Goal: Information Seeking & Learning: Understand process/instructions

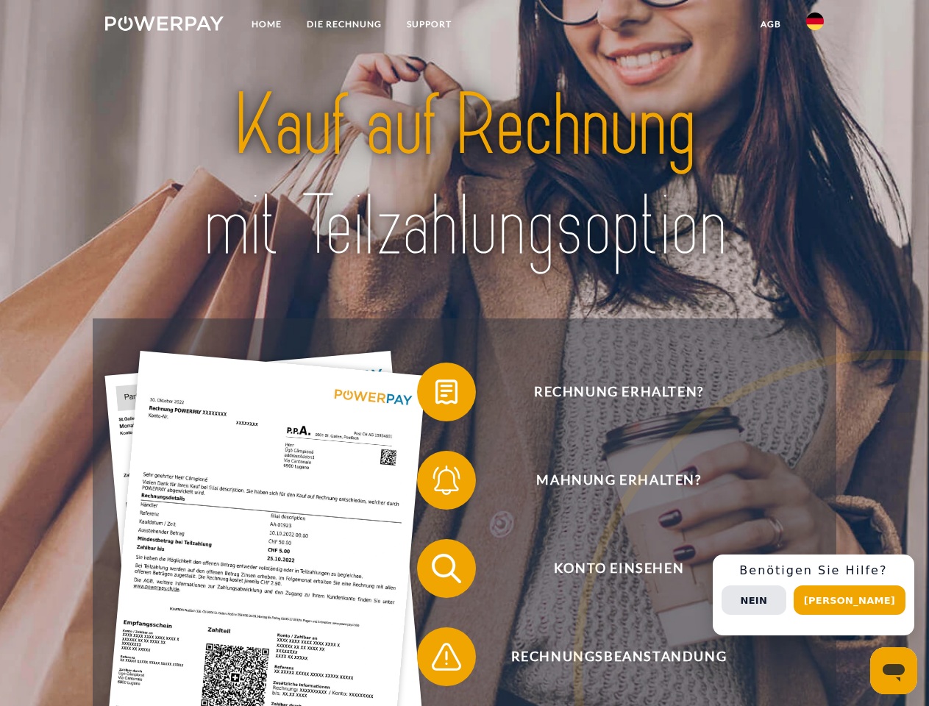
click at [164, 26] on img at bounding box center [164, 23] width 118 height 15
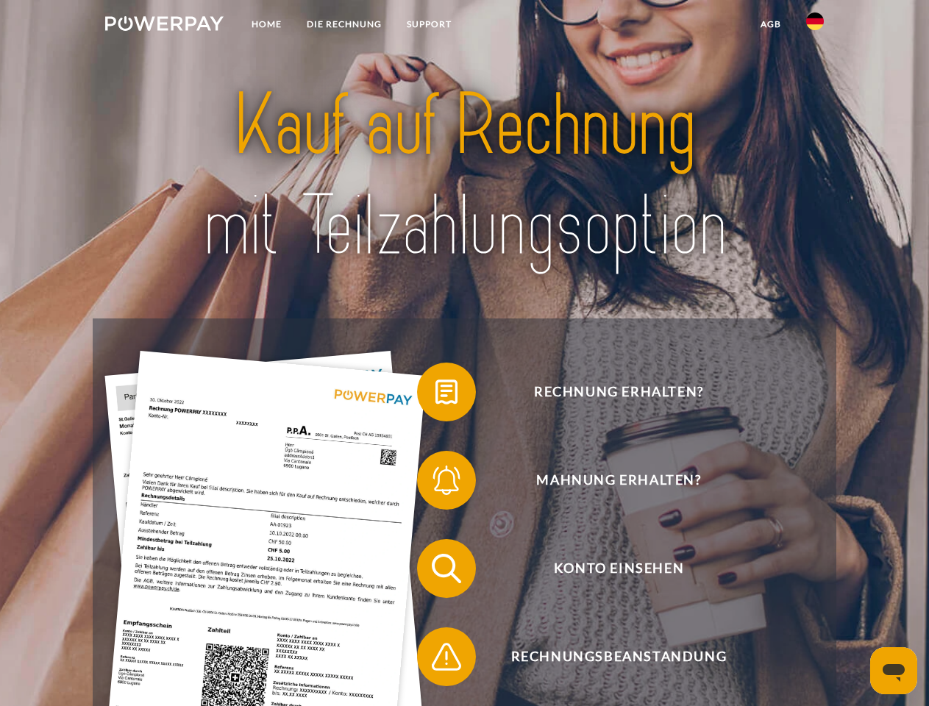
click at [815, 26] on img at bounding box center [815, 22] width 18 height 18
click at [770, 24] on link "agb" at bounding box center [771, 24] width 46 height 26
click at [436, 395] on span at bounding box center [425, 392] width 74 height 74
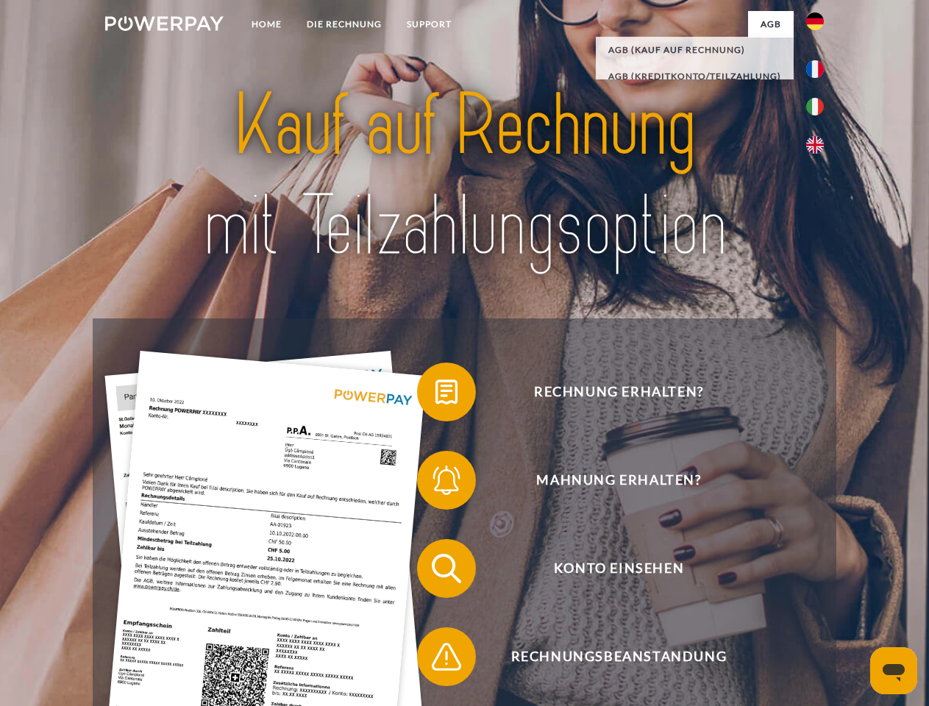
click at [436, 483] on span at bounding box center [425, 481] width 74 height 74
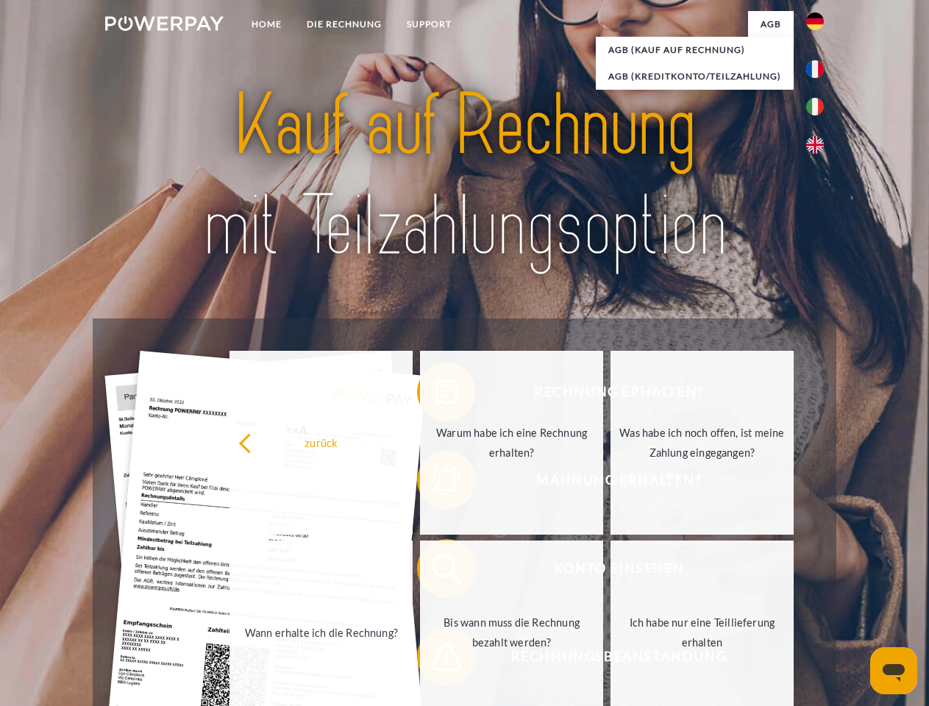
click at [436, 572] on link "Bis wann muss die Rechnung bezahlt werden?" at bounding box center [511, 633] width 183 height 184
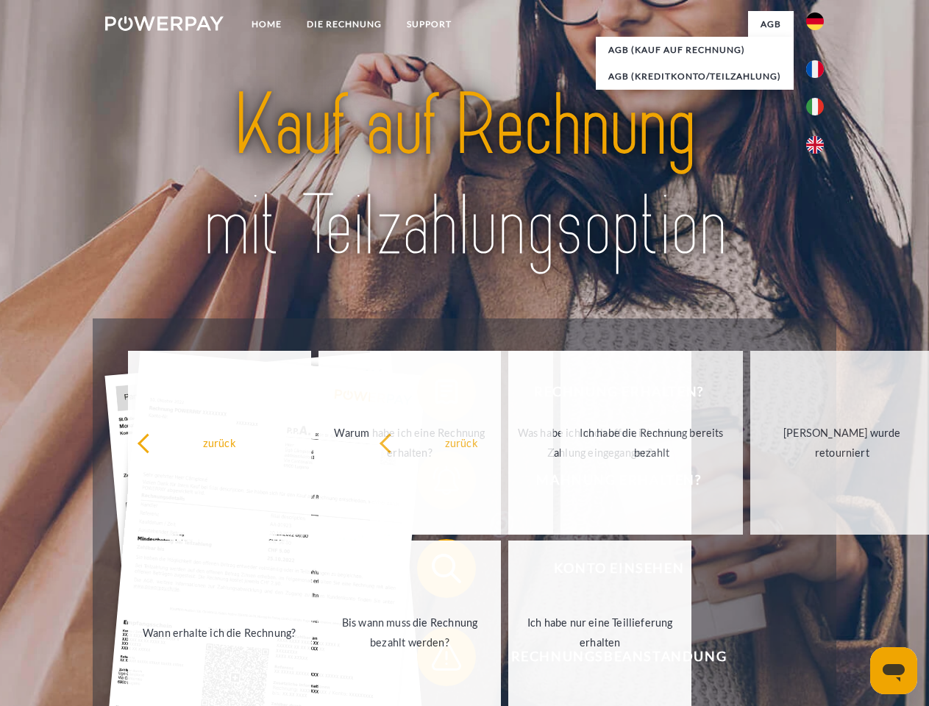
click at [436, 660] on span at bounding box center [425, 657] width 74 height 74
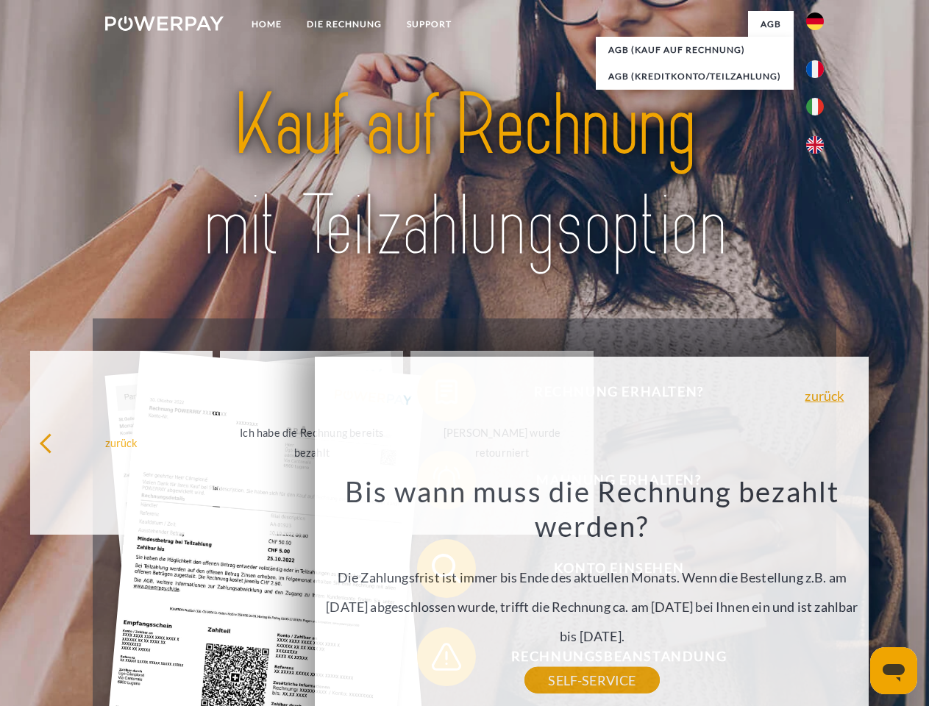
click at [819, 595] on div "Rechnung erhalten? Mahnung erhalten? Konto einsehen" at bounding box center [464, 613] width 743 height 589
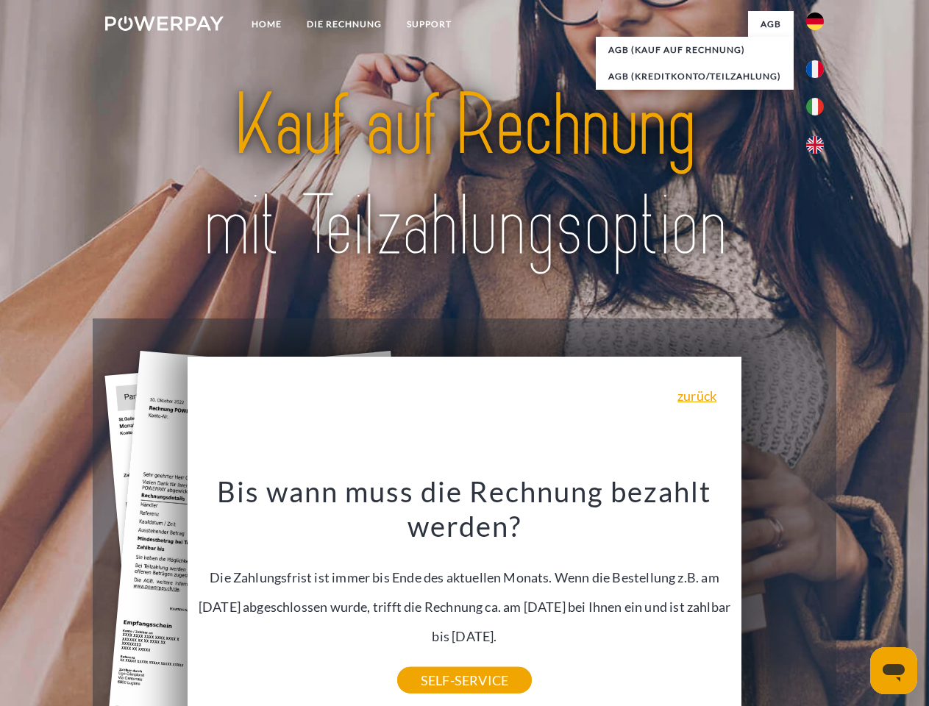
click at [783, 598] on span "Konto einsehen" at bounding box center [619, 568] width 361 height 59
click at [855, 600] on header "Home DIE RECHNUNG SUPPORT" at bounding box center [464, 508] width 929 height 1016
